Goal: Task Accomplishment & Management: Complete application form

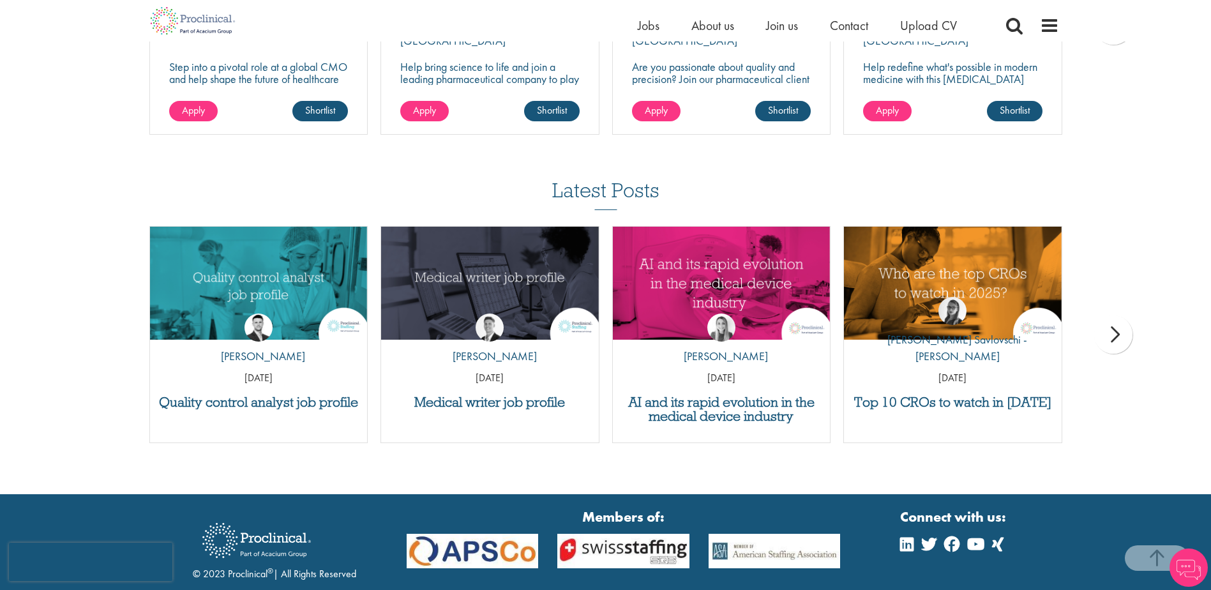
scroll to position [1162, 0]
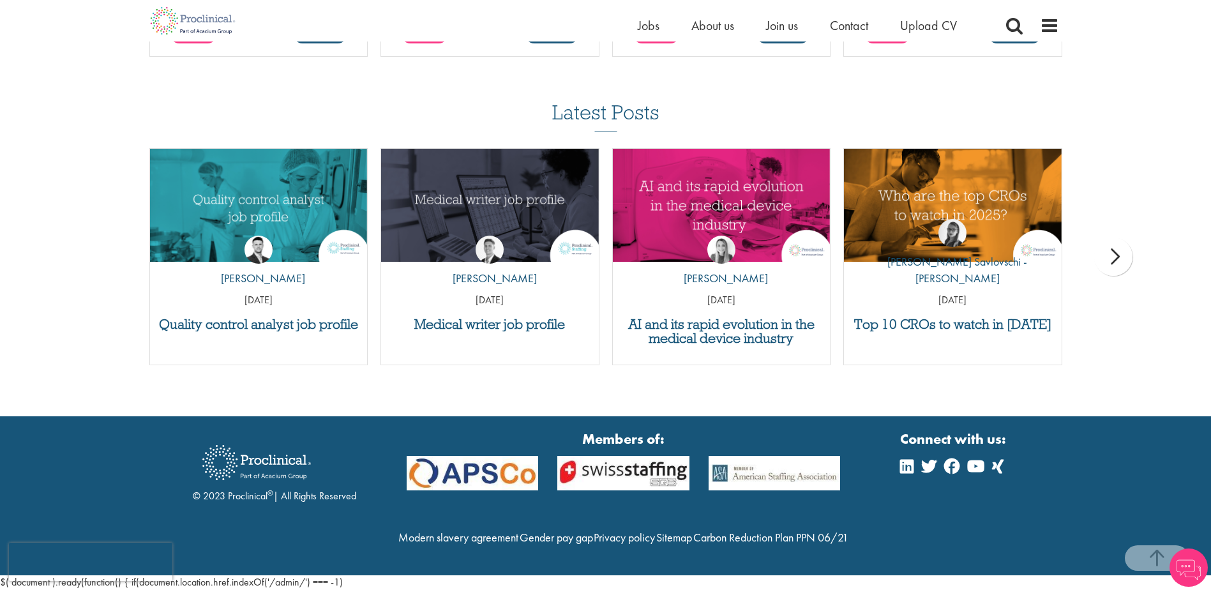
drag, startPoint x: 1208, startPoint y: 414, endPoint x: 1212, endPoint y: 408, distance: 7.8
click at [1210, 416] on section "© 2023 Proclinical ® | All Rights Reserved Members of: Modern slavery agreement…" at bounding box center [605, 495] width 1211 height 159
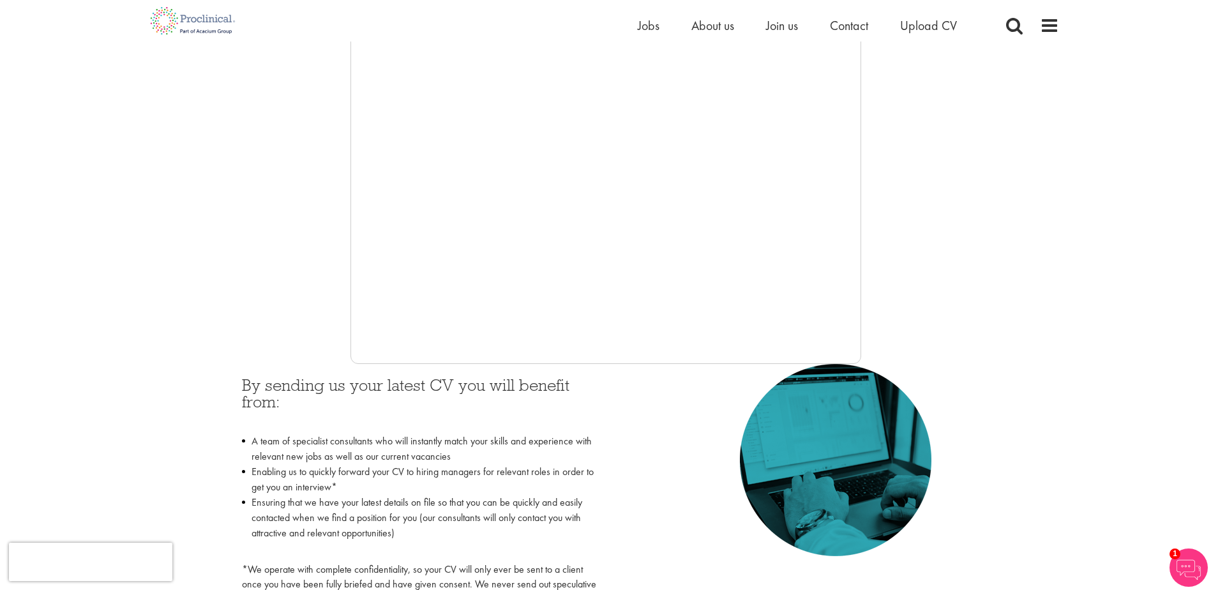
scroll to position [150, 0]
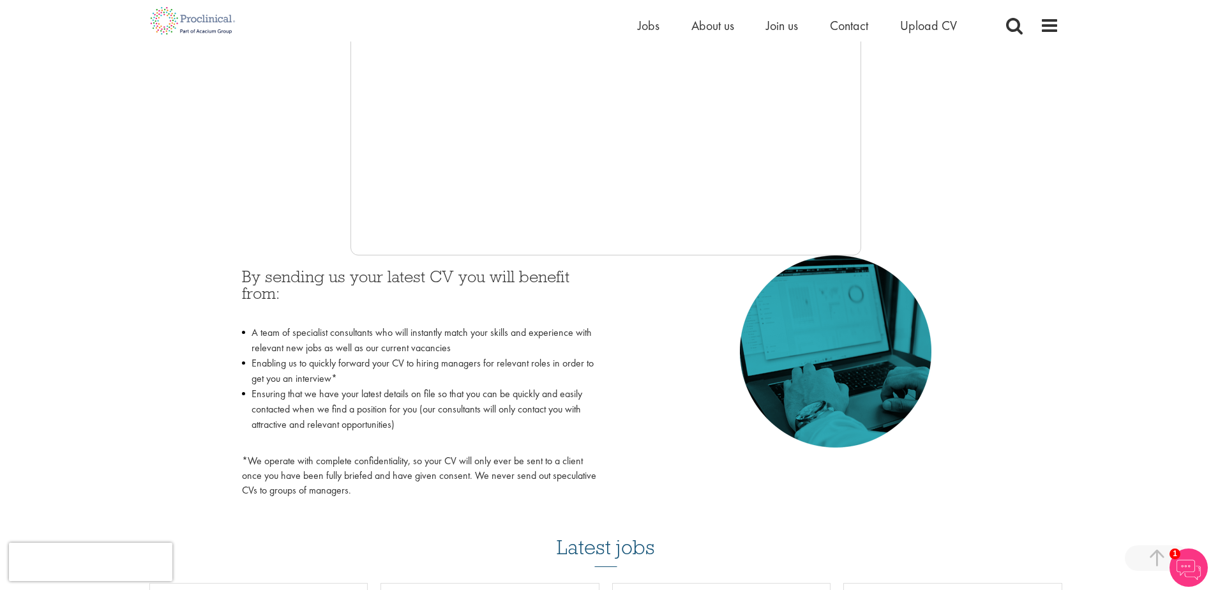
scroll to position [214, 0]
